Goal: Transaction & Acquisition: Book appointment/travel/reservation

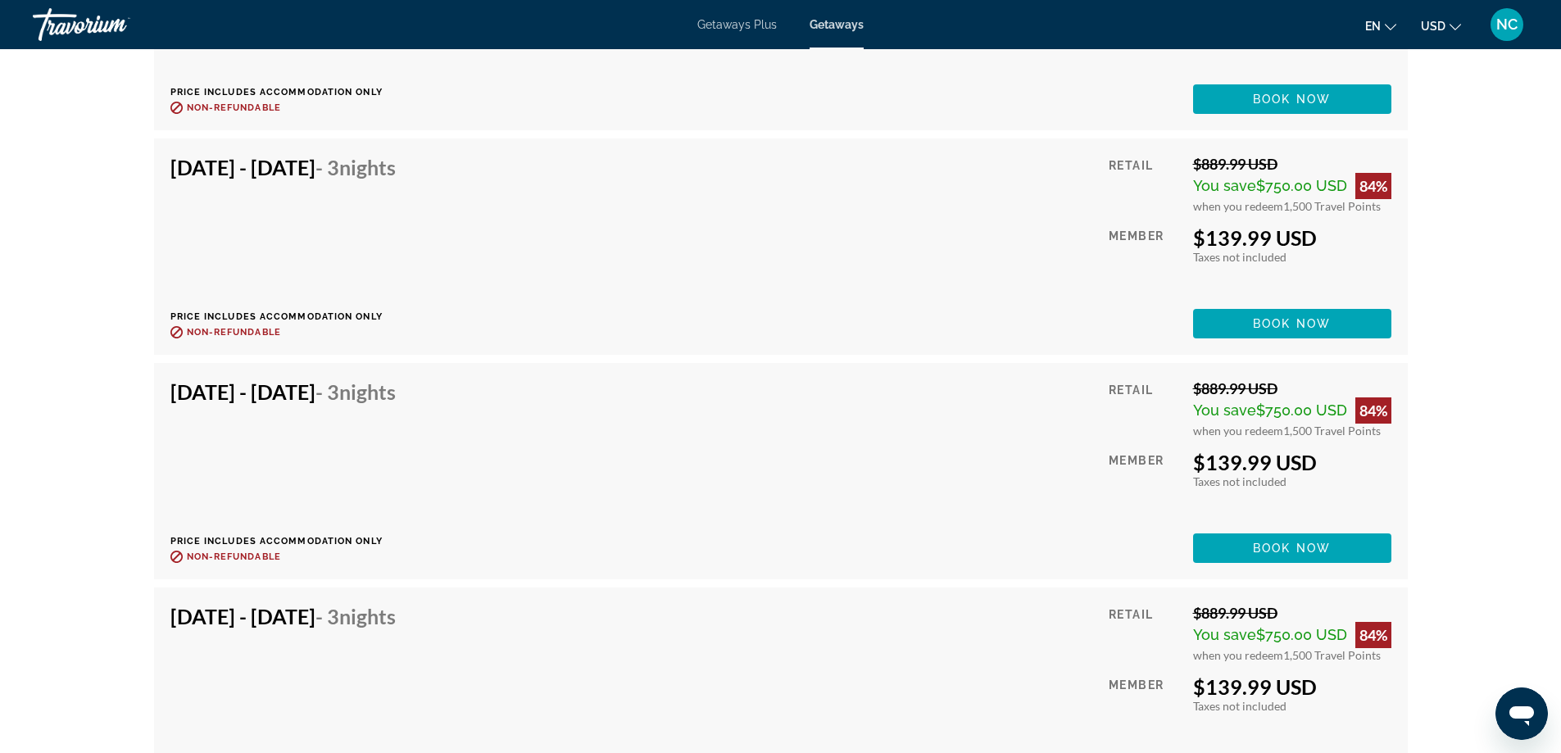
scroll to position [14995, 0]
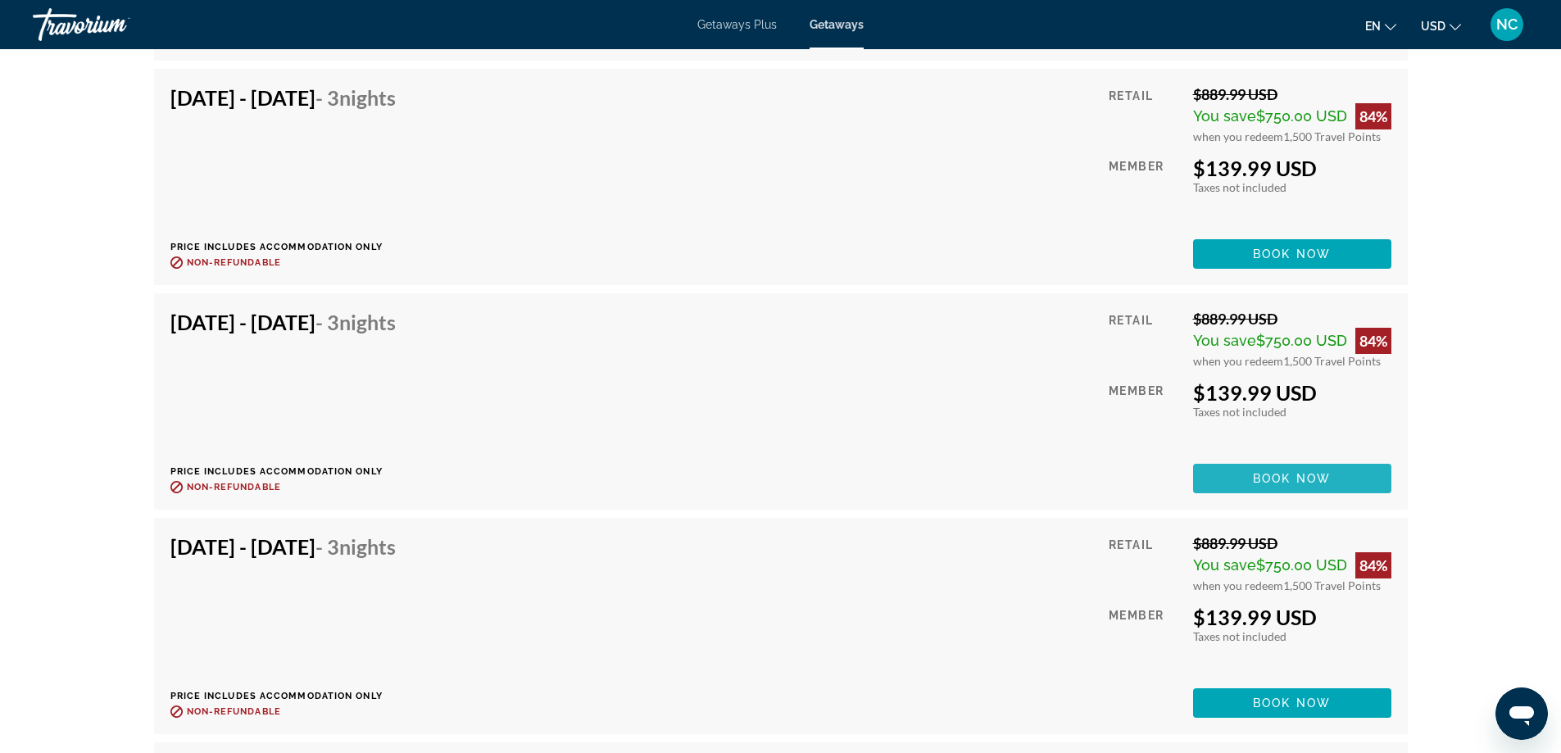
click at [1269, 469] on span "Main content" at bounding box center [1292, 478] width 198 height 39
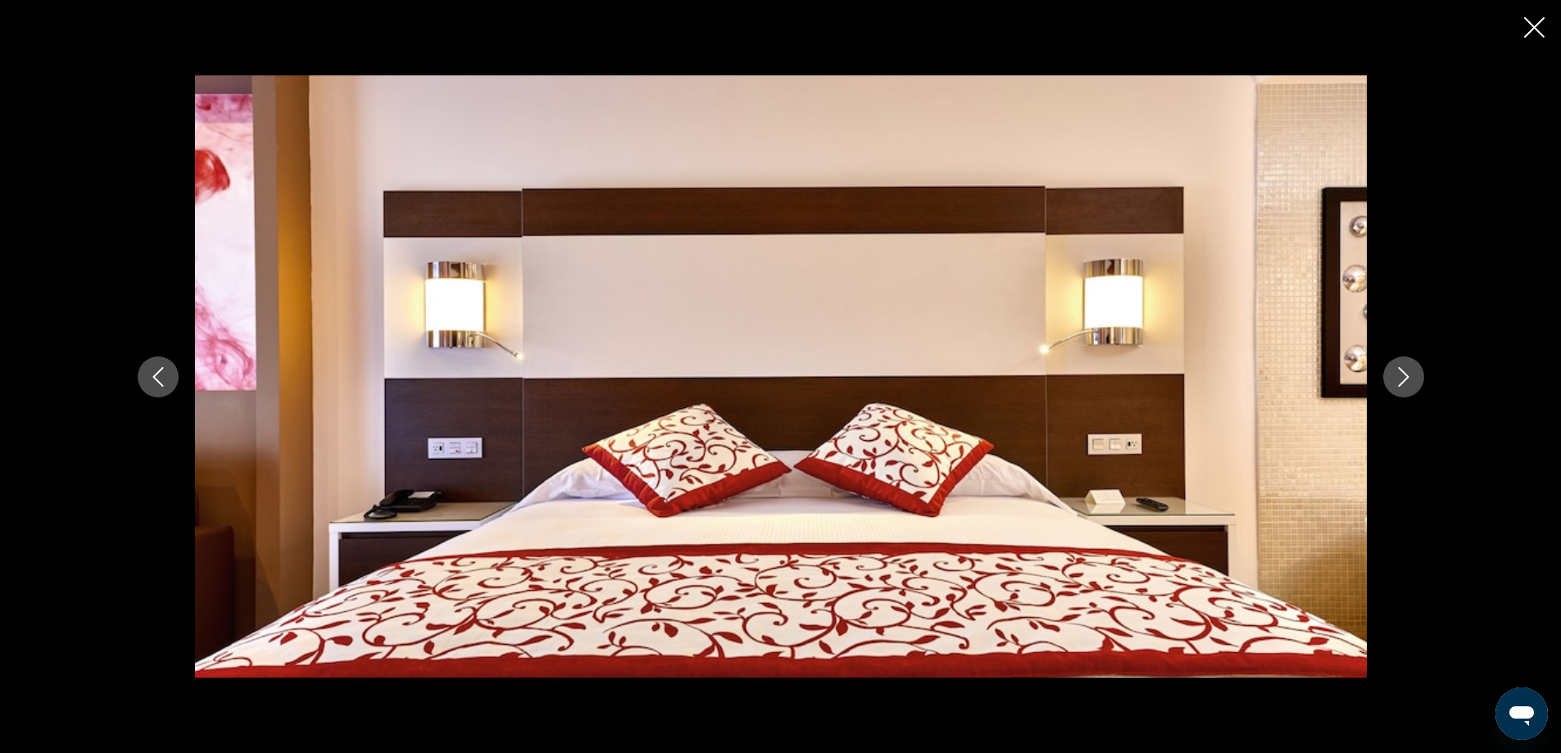
click at [1540, 25] on icon "Close slideshow" at bounding box center [1534, 27] width 20 height 20
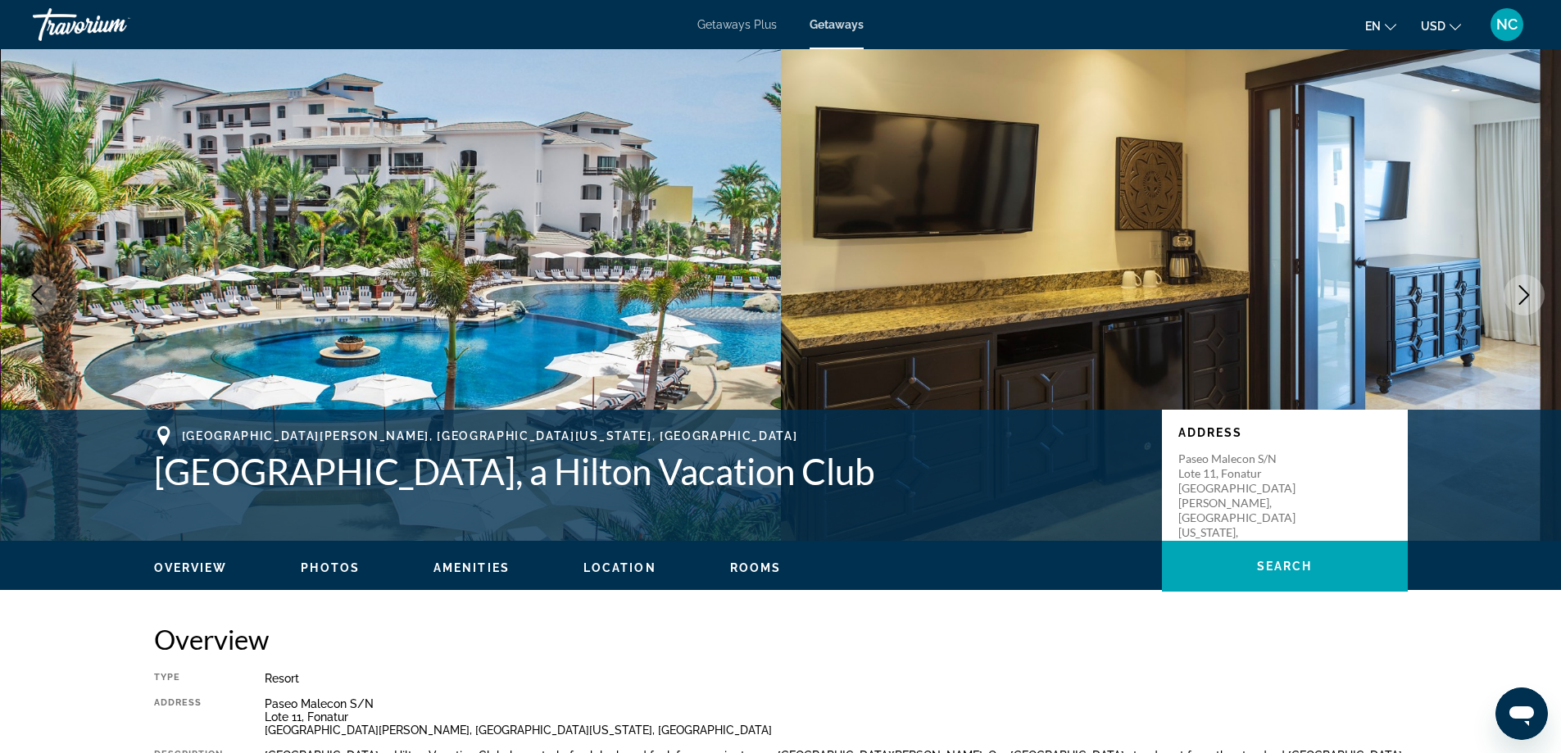
scroll to position [659, 0]
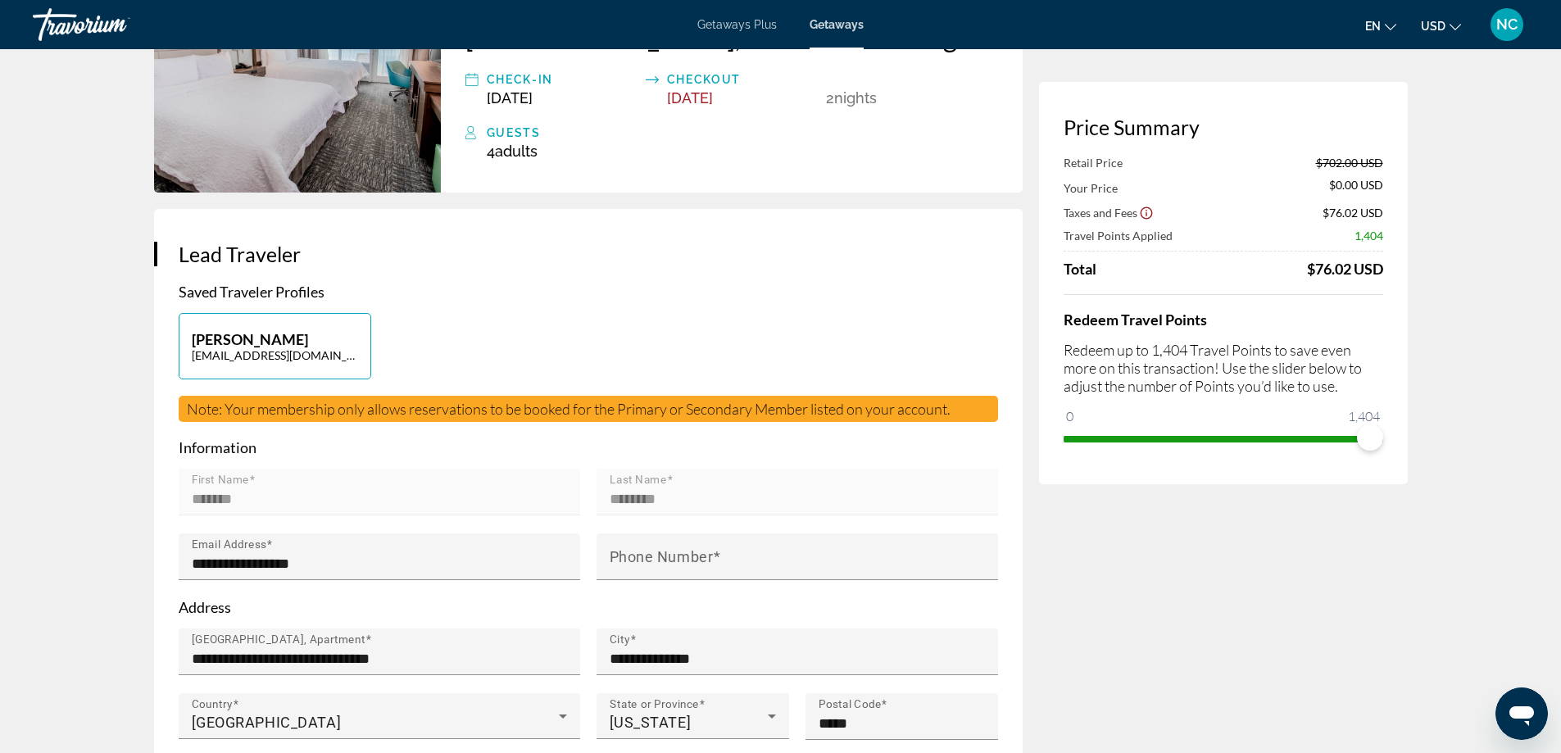
scroll to position [574, 0]
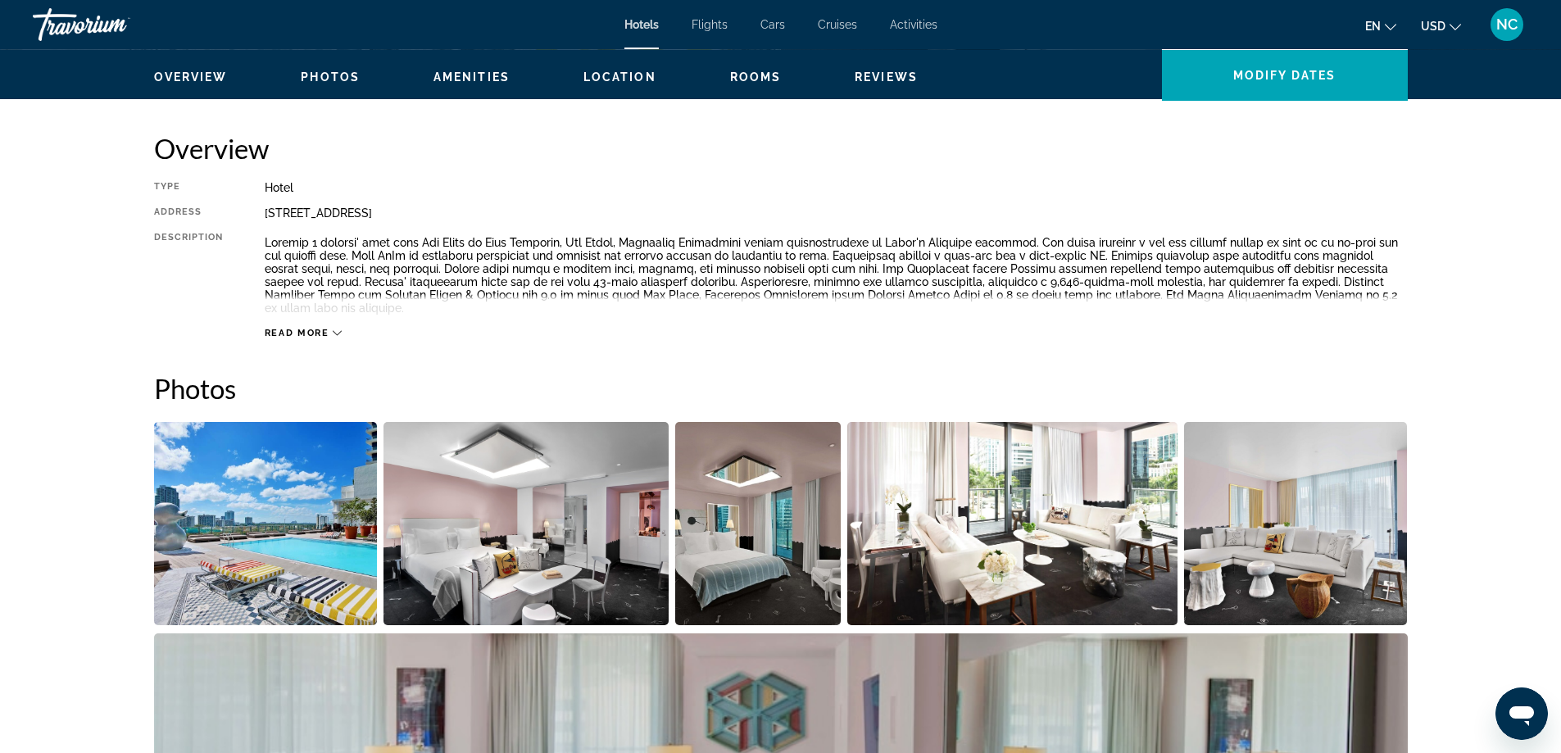
scroll to position [492, 0]
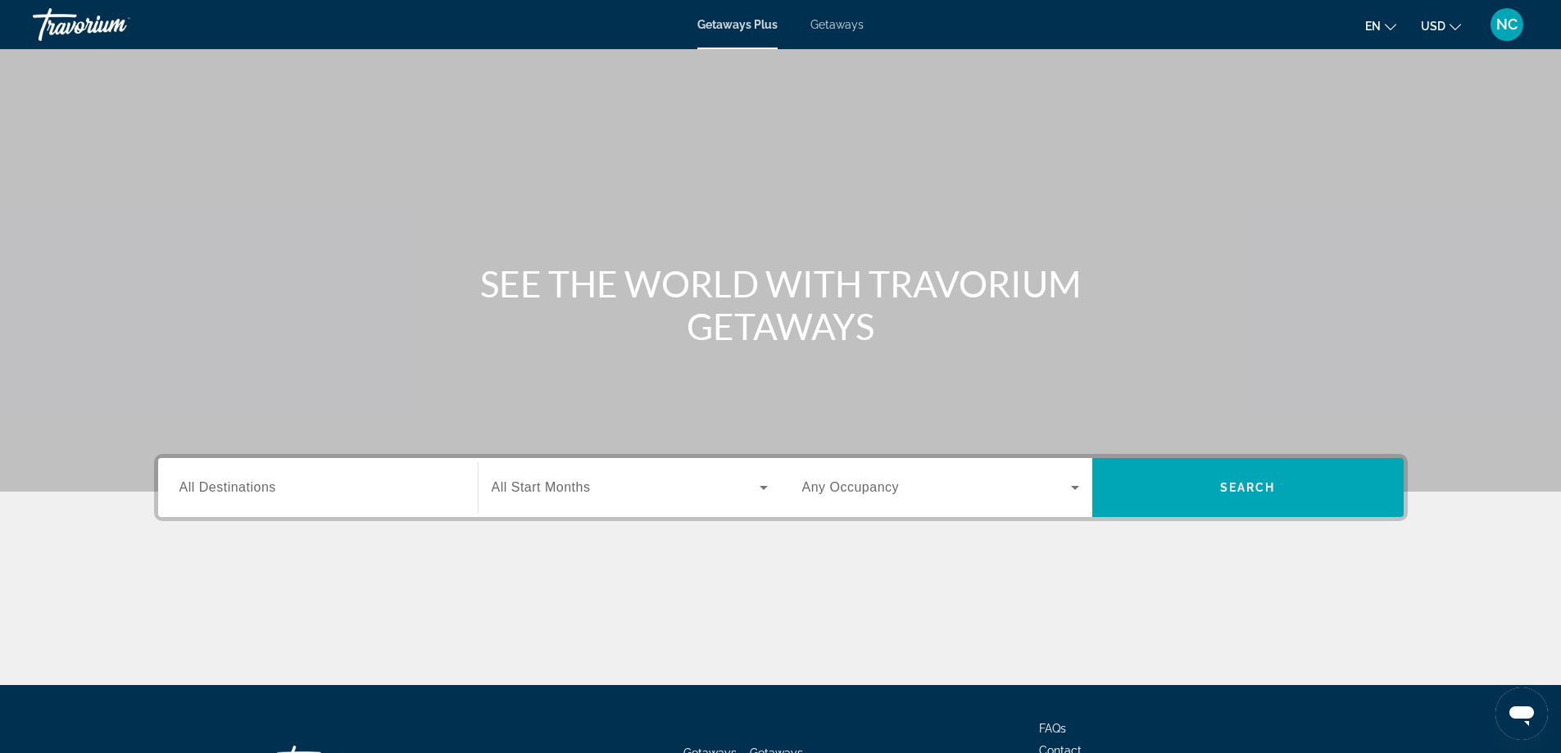
click at [831, 27] on span "Getaways" at bounding box center [836, 24] width 53 height 13
click at [215, 477] on div "Search widget" at bounding box center [317, 488] width 277 height 47
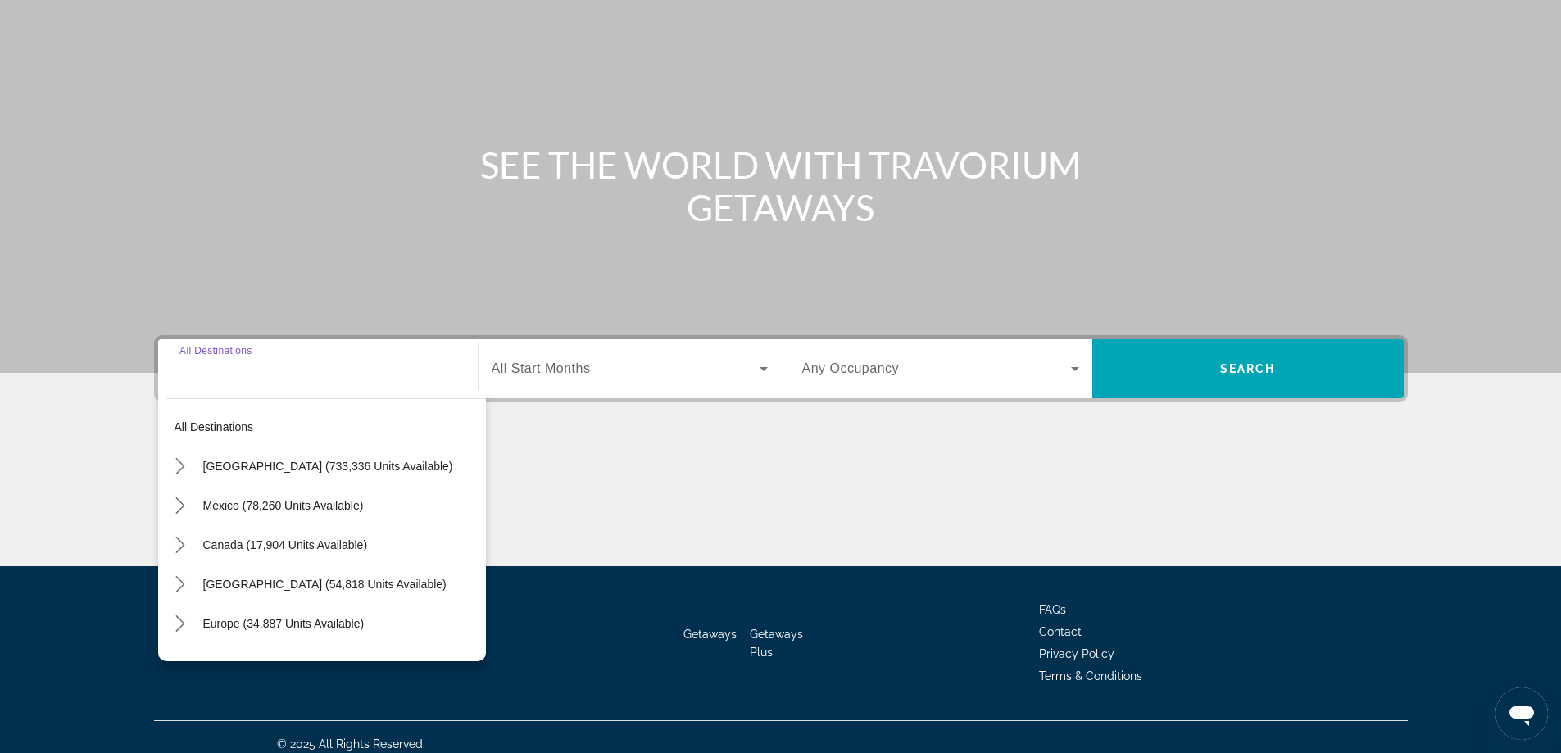
scroll to position [133, 0]
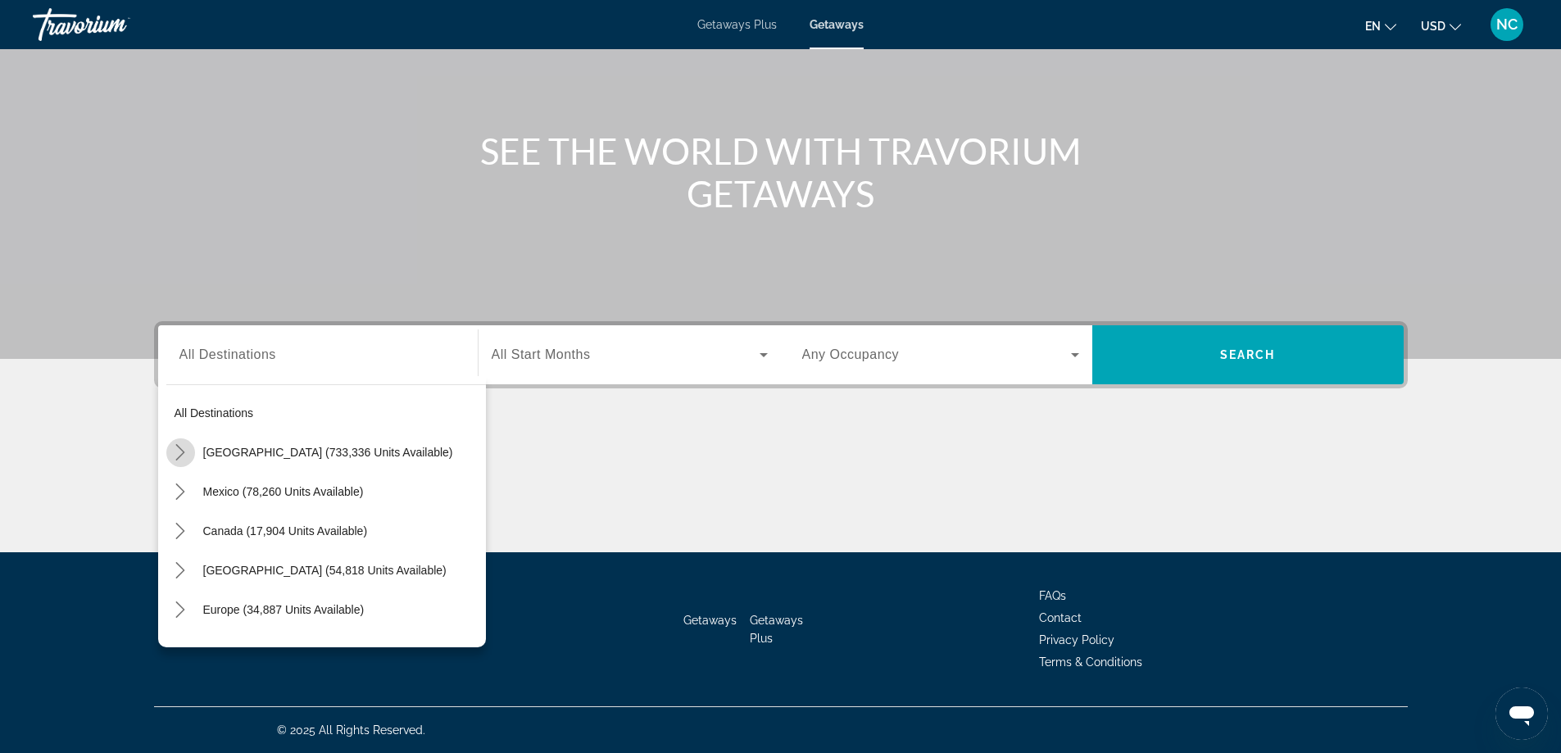
click at [184, 454] on icon "Toggle United States (733,336 units available) submenu" at bounding box center [180, 452] width 16 height 16
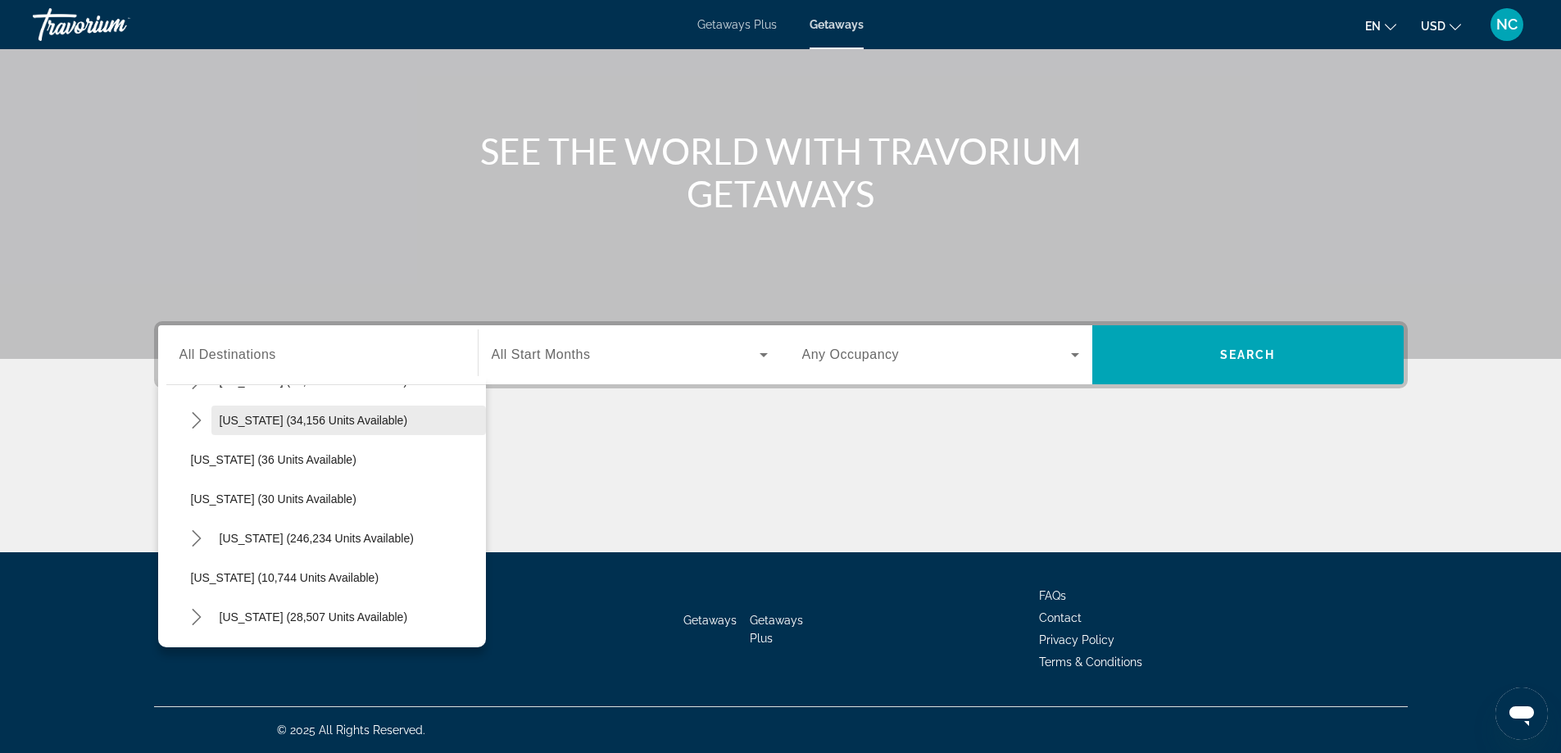
scroll to position [211, 0]
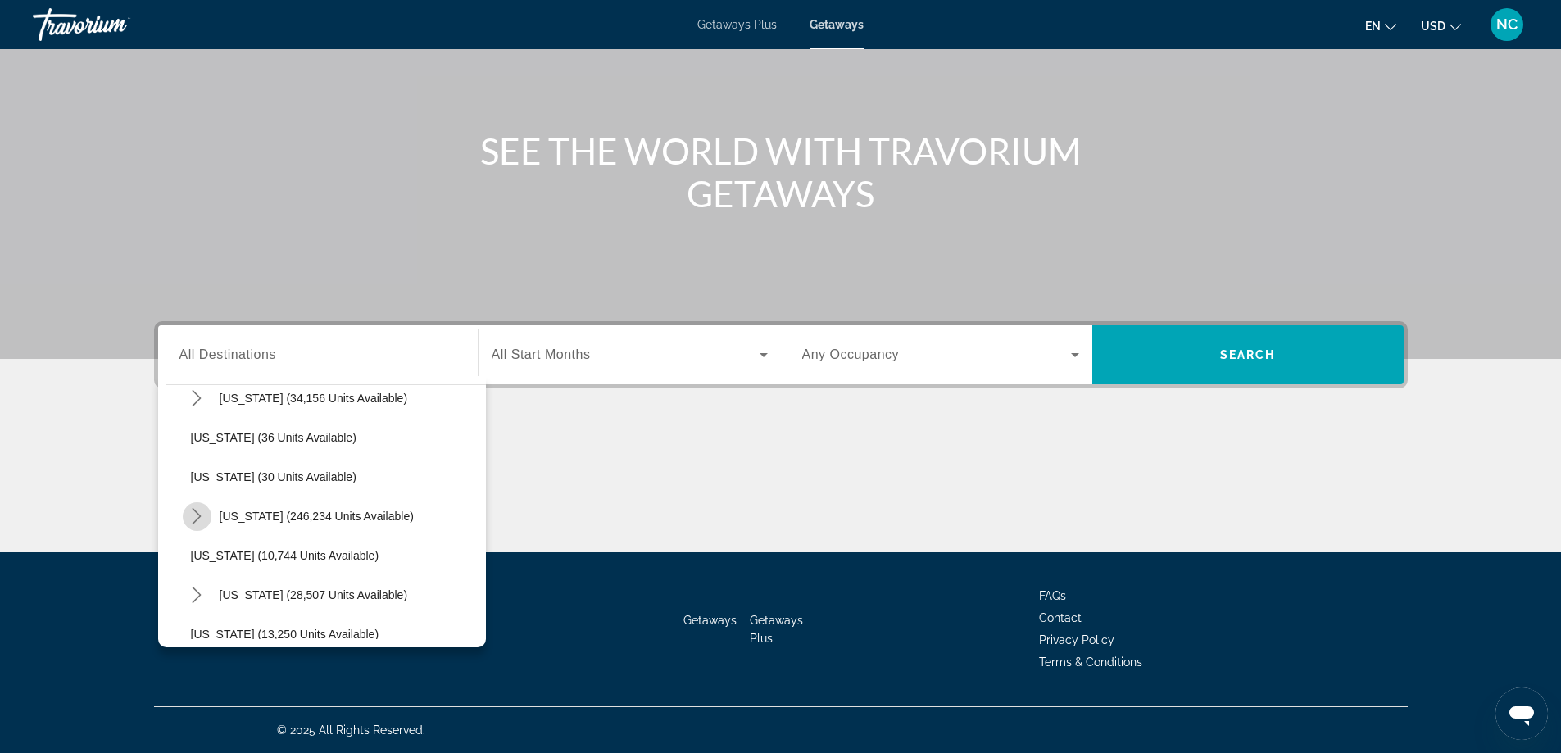
click at [202, 518] on icon "Toggle Florida (246,234 units available) submenu" at bounding box center [196, 516] width 16 height 16
click at [279, 550] on span "Orlando & Disney Area (95,811 units available)" at bounding box center [328, 555] width 243 height 13
type input "**********"
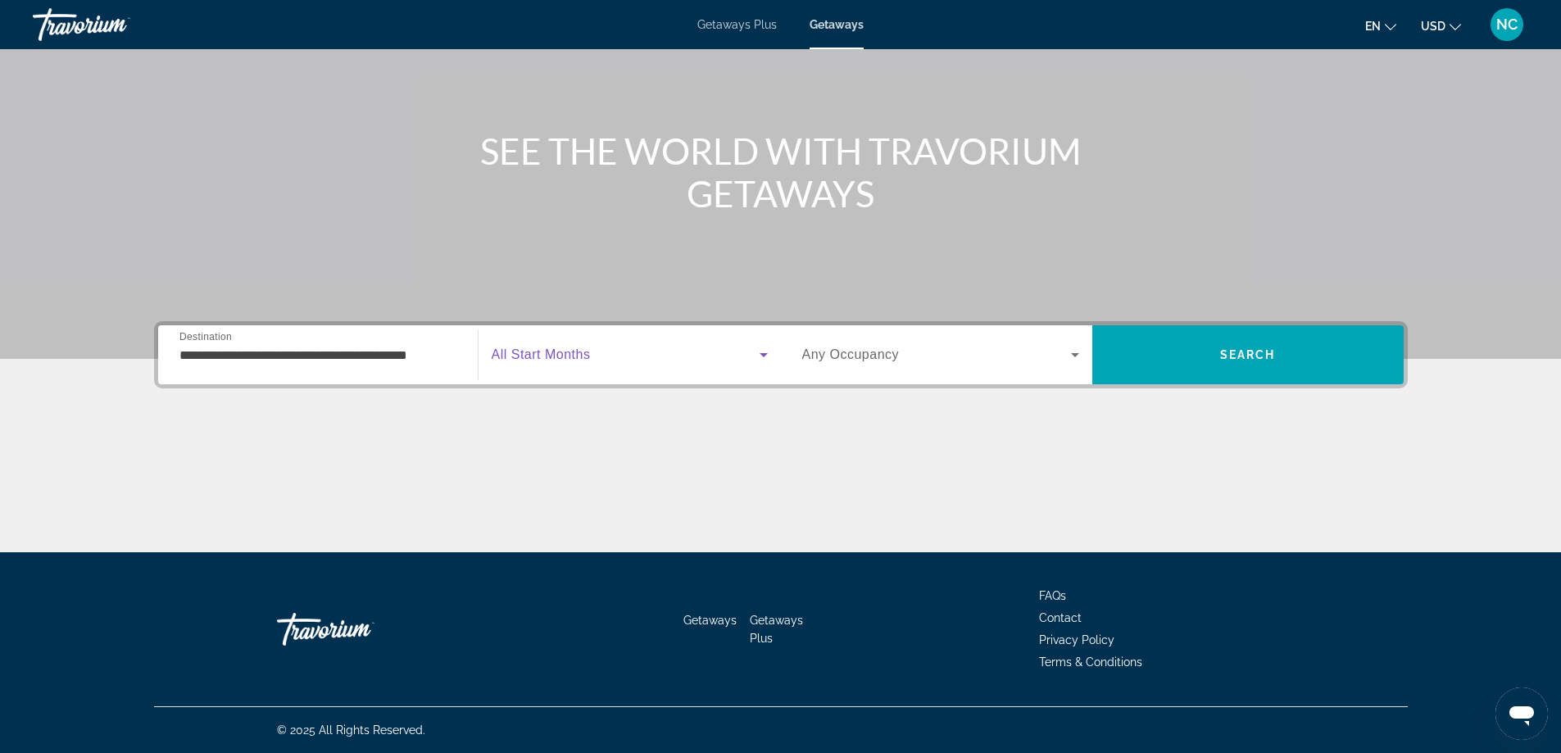
click at [765, 353] on icon "Search widget" at bounding box center [764, 355] width 8 height 4
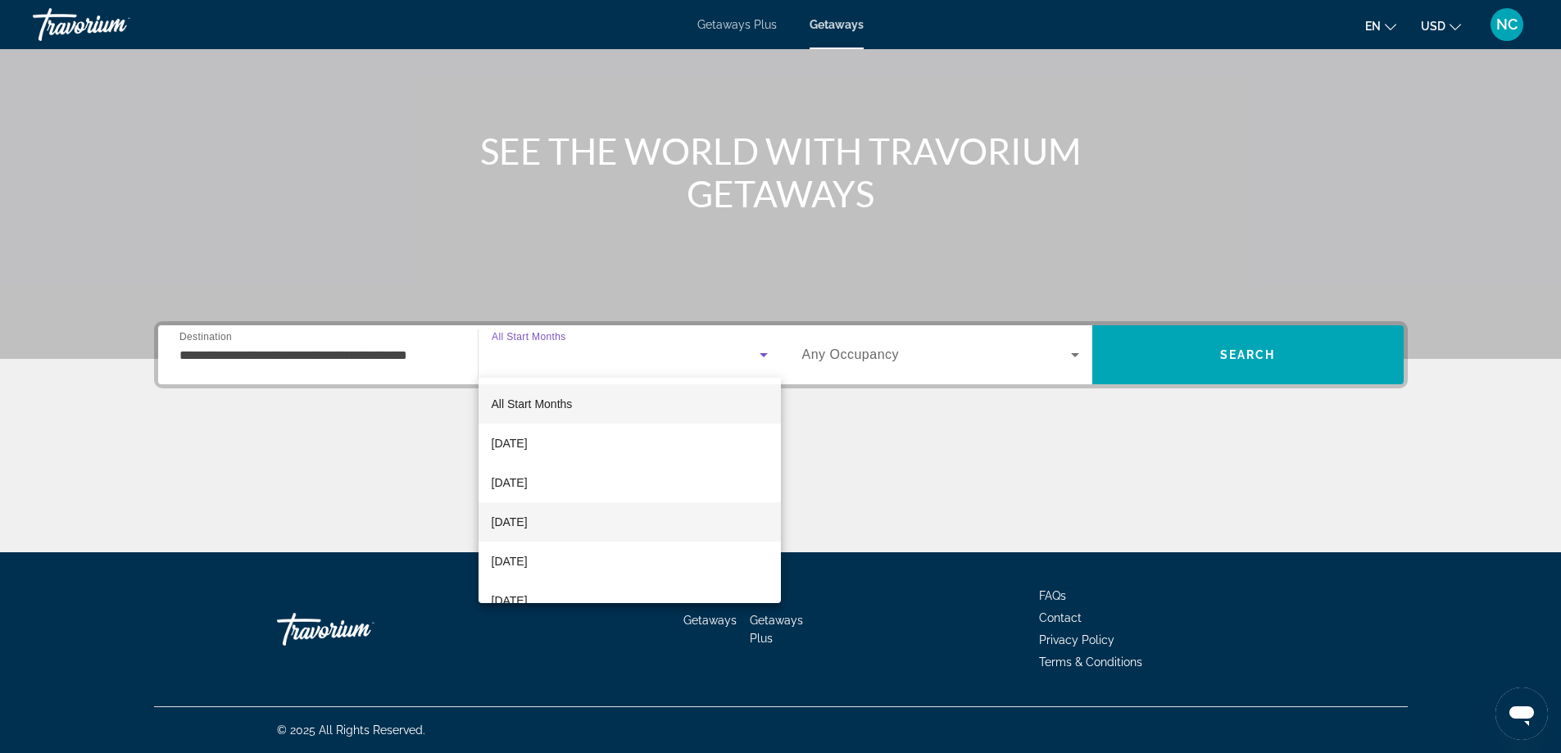
scroll to position [82, 0]
click at [528, 517] on span "February 2026" at bounding box center [510, 519] width 36 height 20
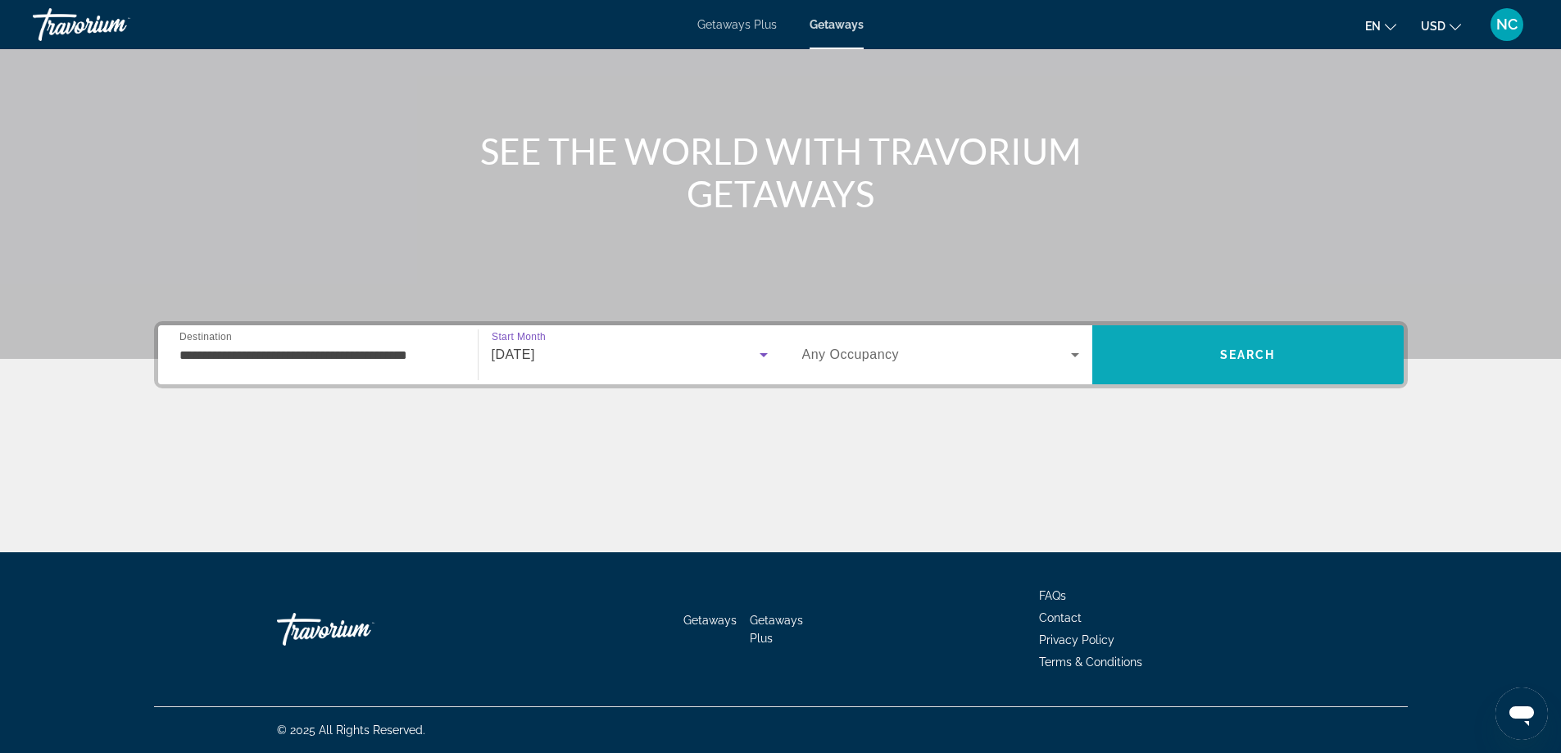
click at [1189, 347] on span "Search" at bounding box center [1247, 354] width 311 height 39
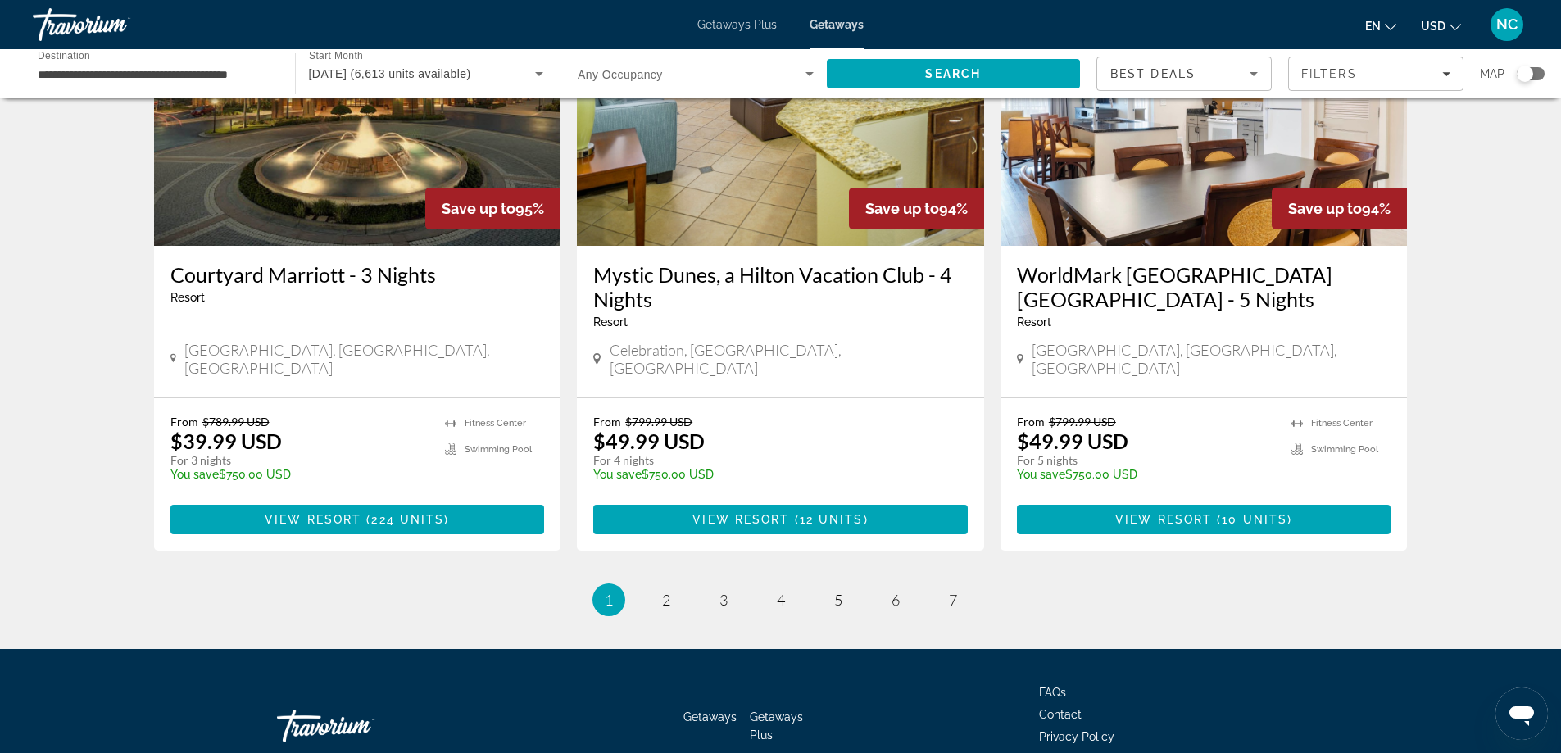
scroll to position [1914, 0]
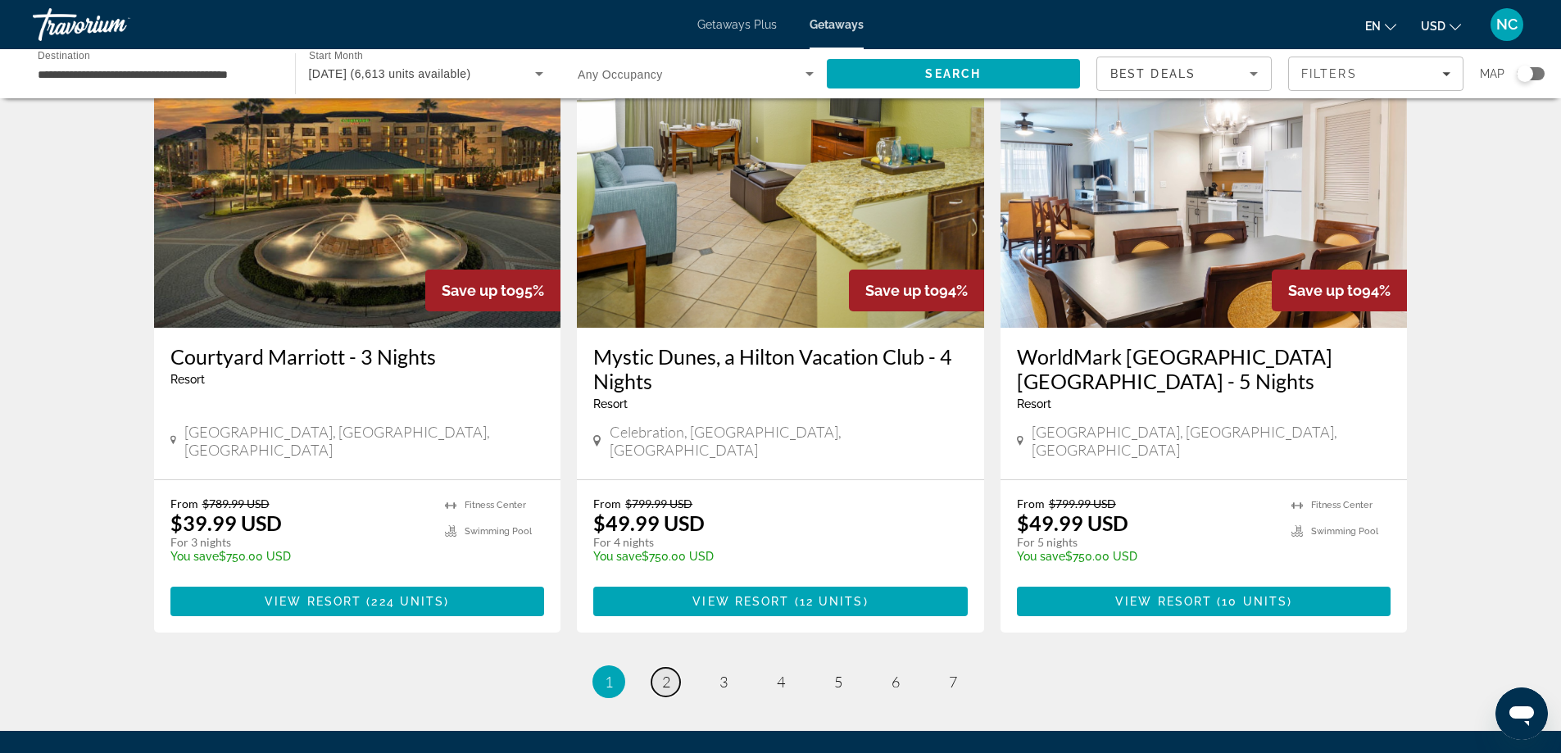
click at [664, 673] on span "2" at bounding box center [666, 682] width 8 height 18
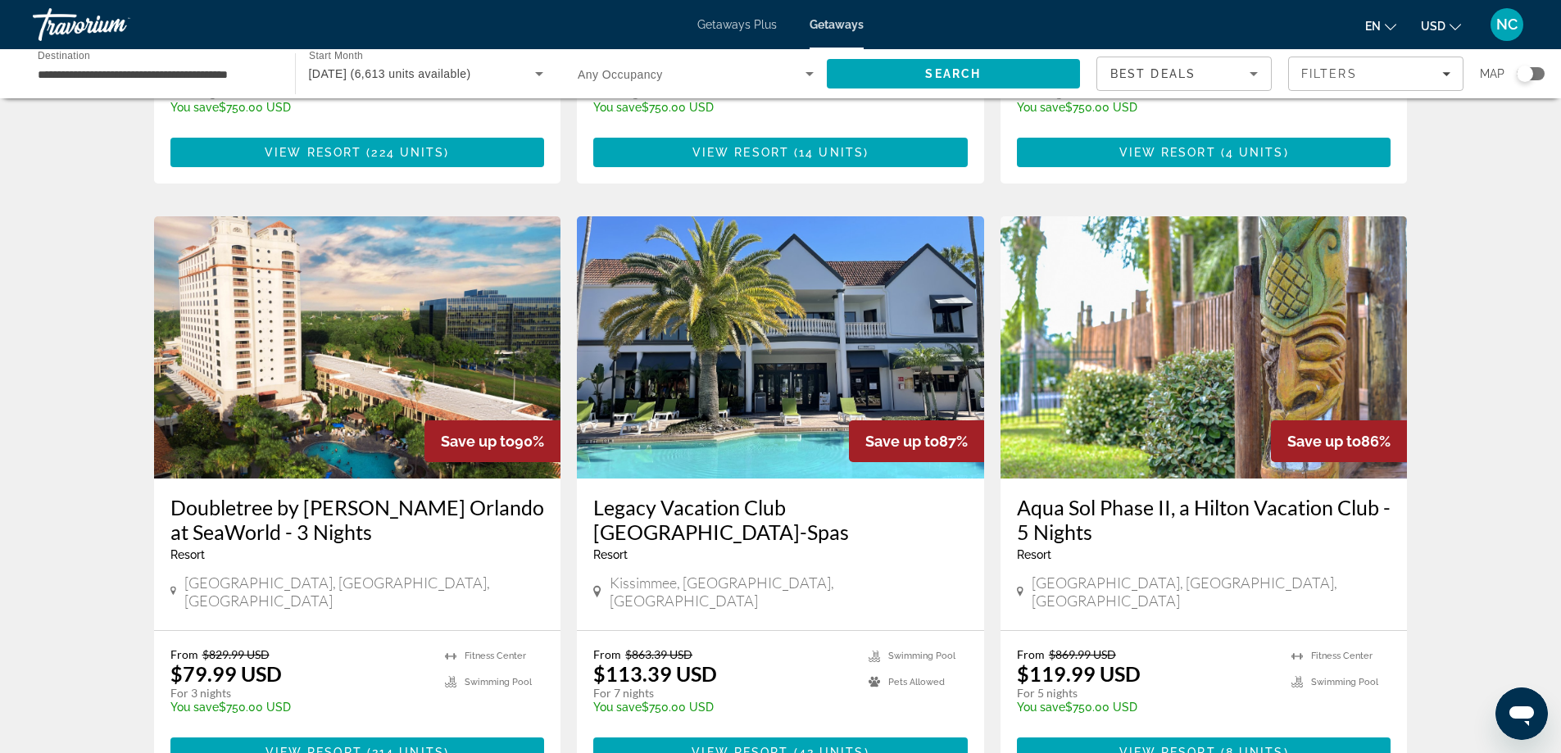
scroll to position [574, 0]
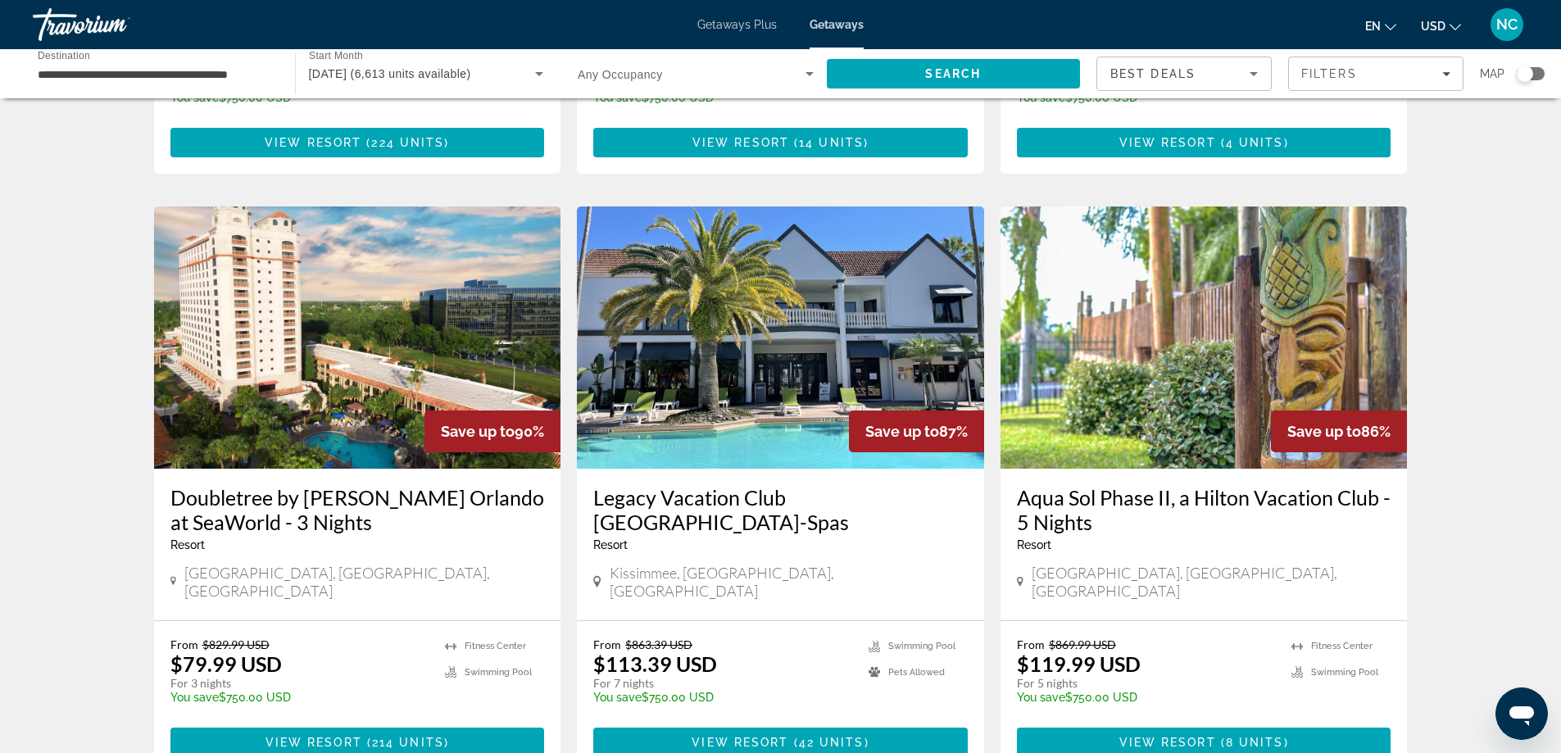
click at [365, 293] on img "Main content" at bounding box center [357, 337] width 407 height 262
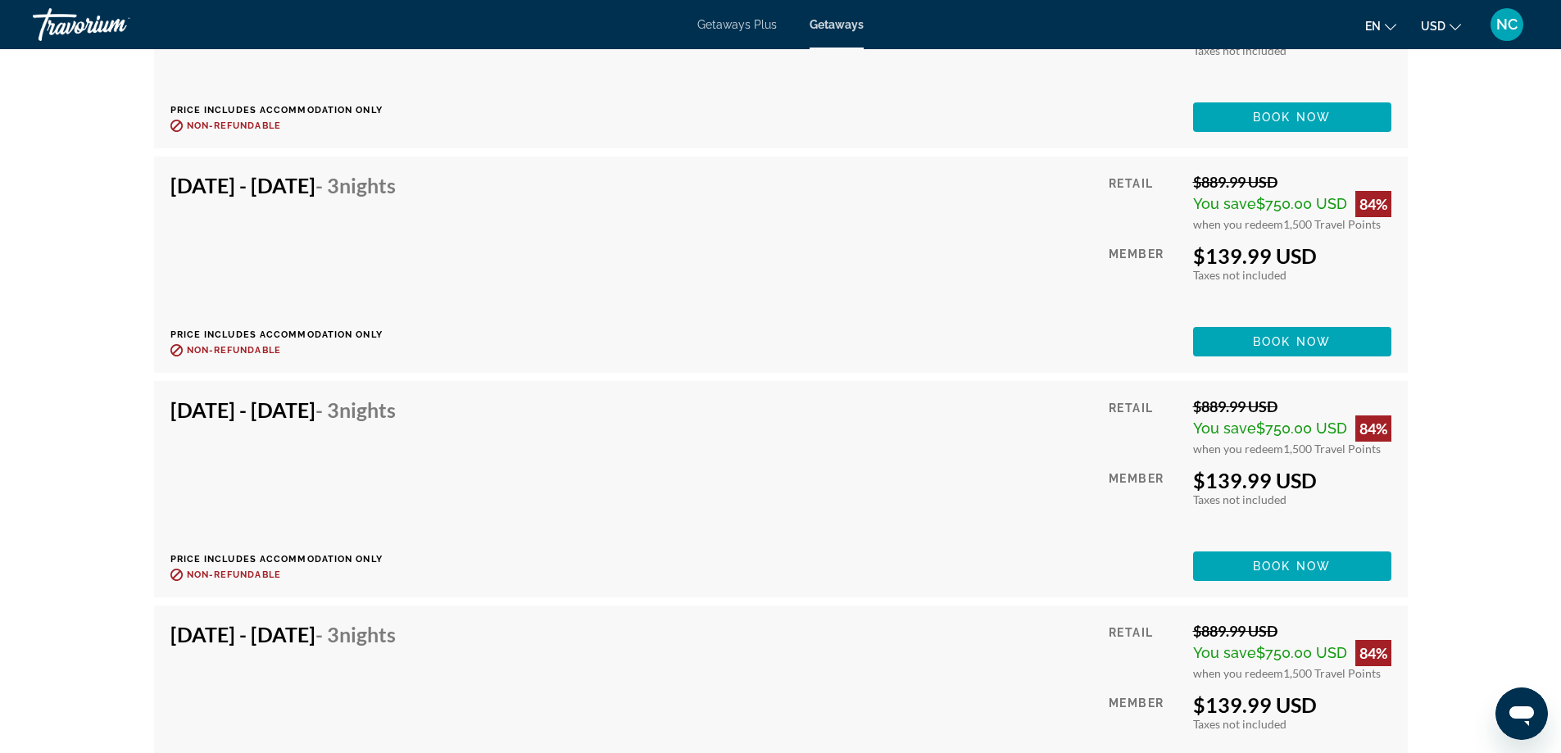
scroll to position [14949, 0]
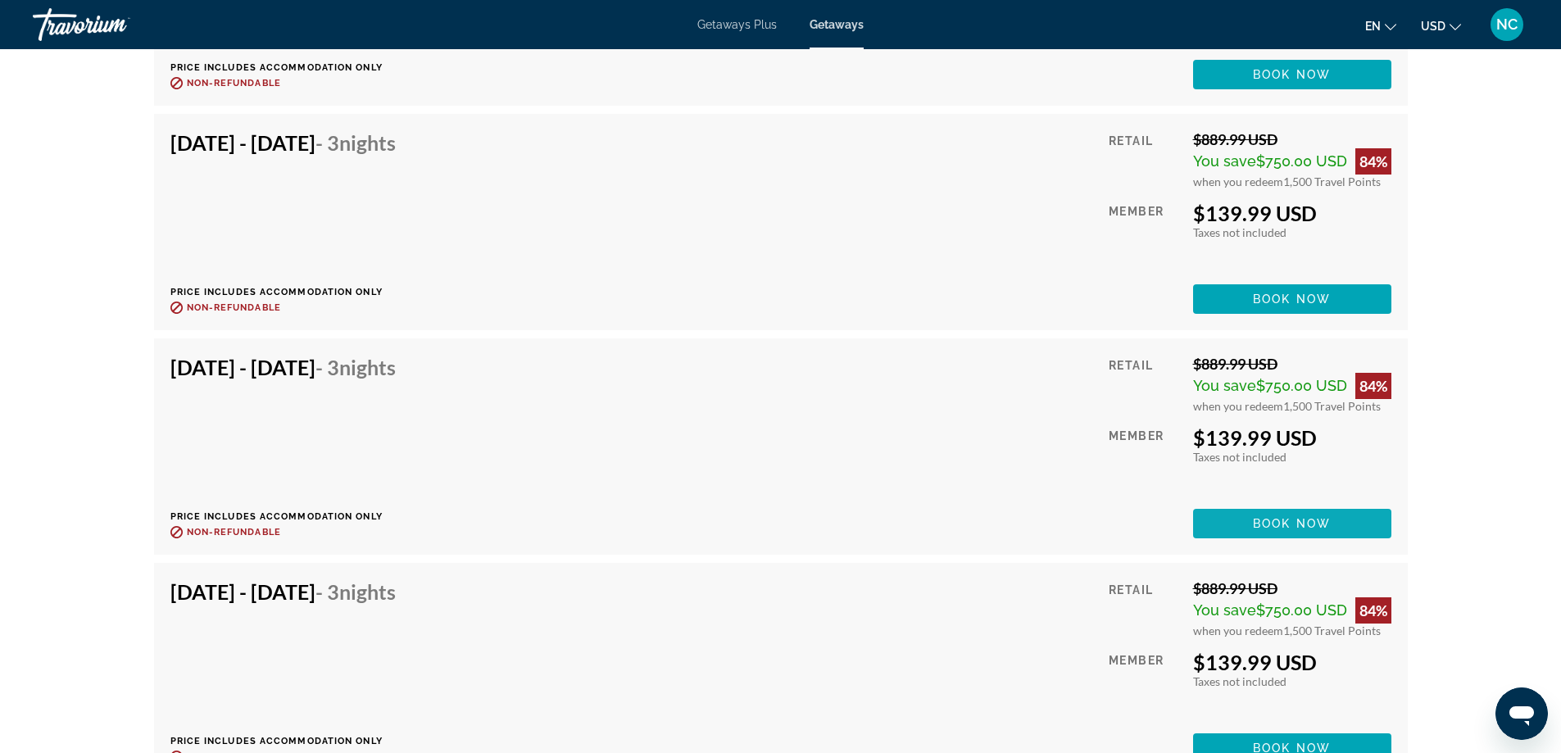
click at [1281, 523] on span "Book now" at bounding box center [1292, 523] width 78 height 13
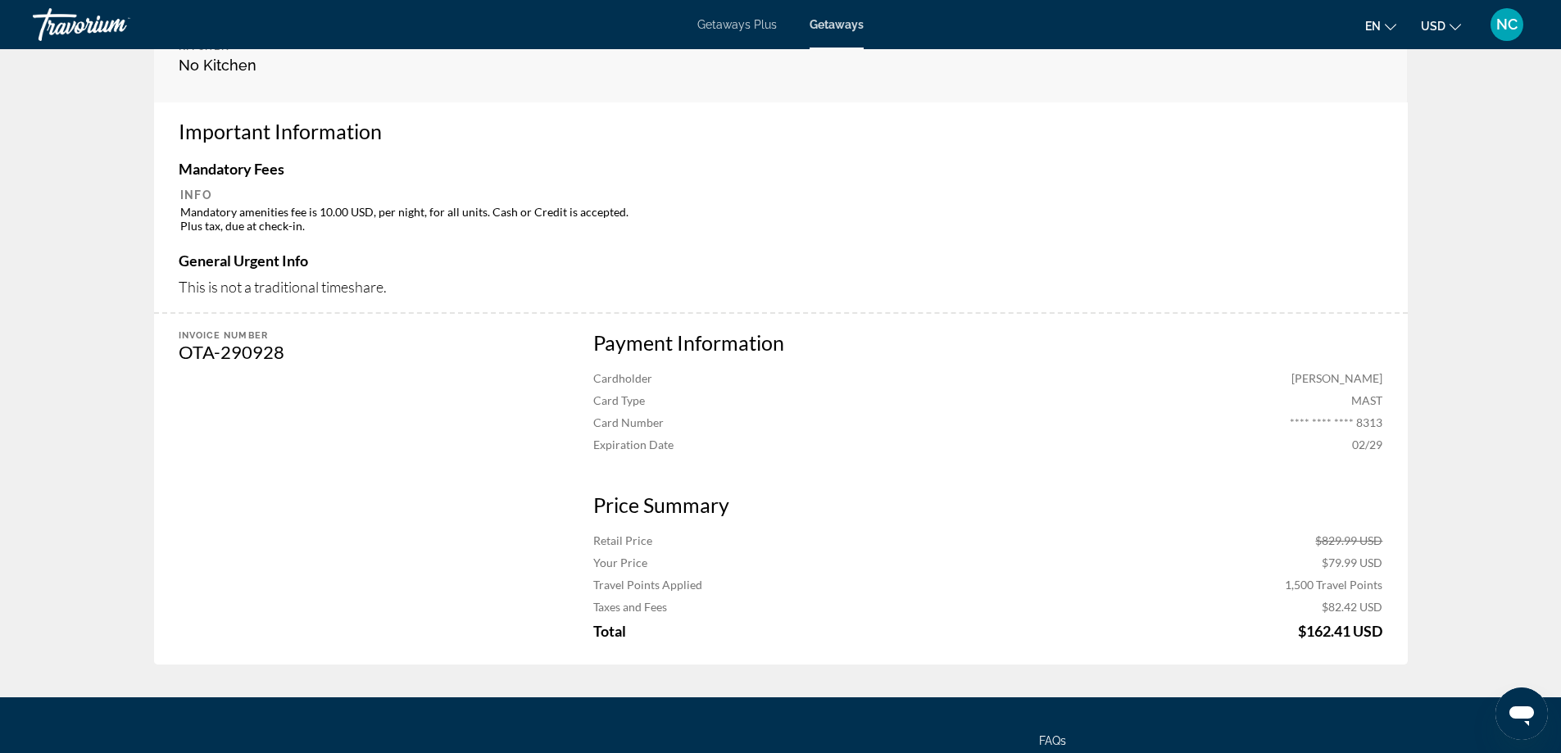
scroll to position [817, 0]
